Goal: Information Seeking & Learning: Learn about a topic

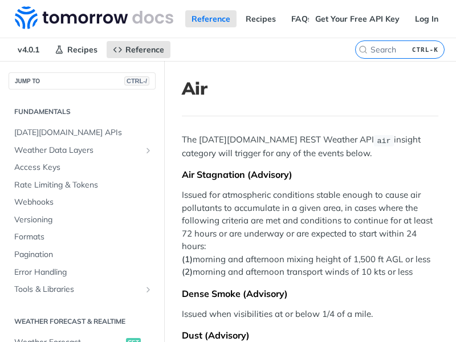
scroll to position [416, 0]
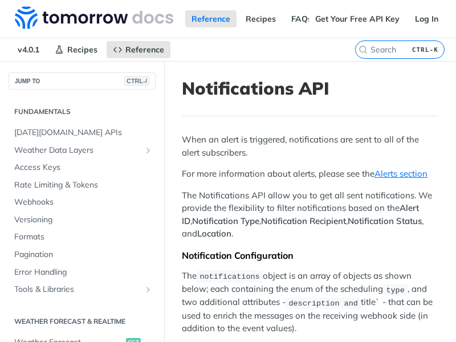
scroll to position [416, 0]
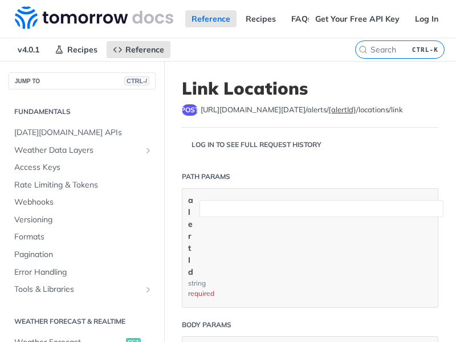
scroll to position [416, 0]
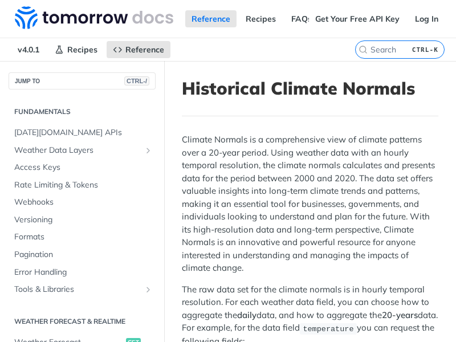
scroll to position [356, 0]
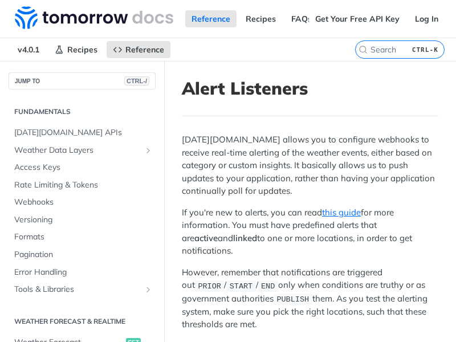
scroll to position [416, 0]
